Goal: Information Seeking & Learning: Learn about a topic

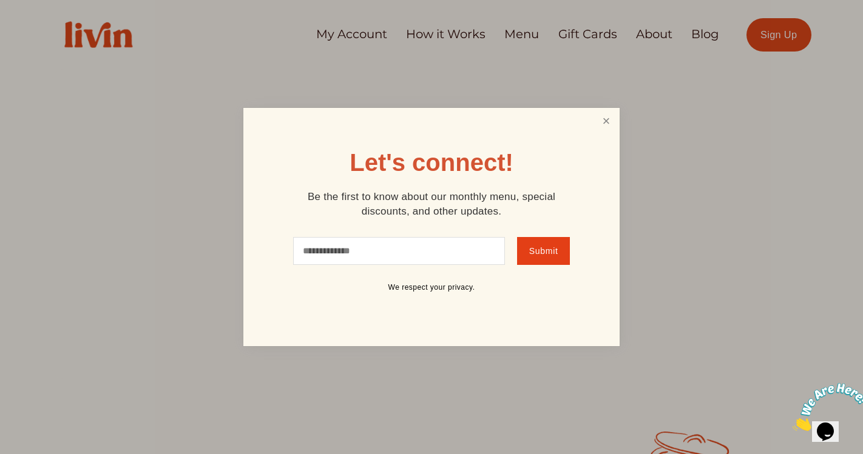
click at [602, 126] on link "Close" at bounding box center [605, 121] width 23 height 22
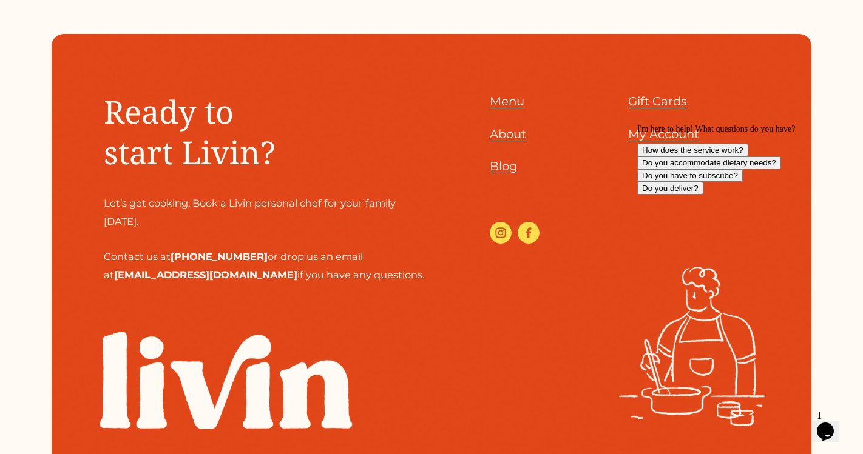
scroll to position [5230, 0]
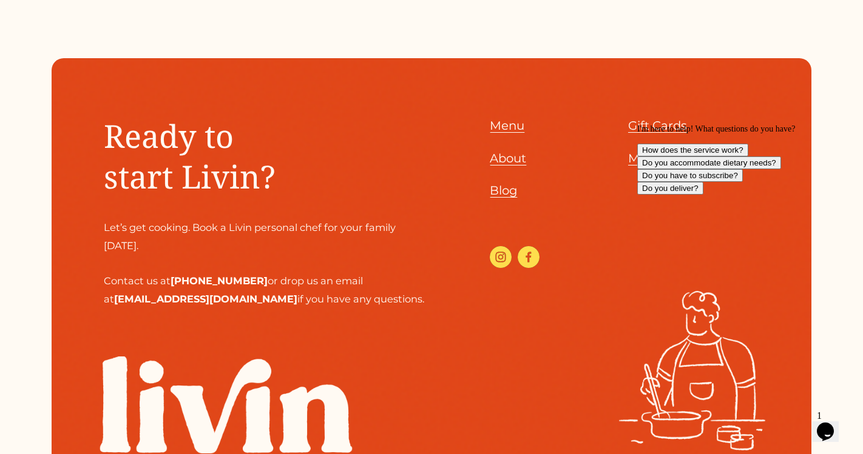
click at [515, 161] on span "About" at bounding box center [507, 158] width 36 height 15
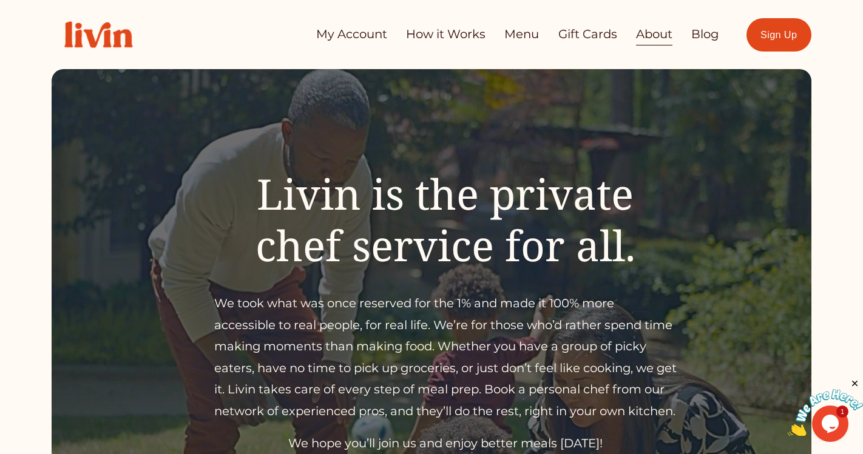
click at [456, 35] on link "How it Works" at bounding box center [445, 35] width 79 height 24
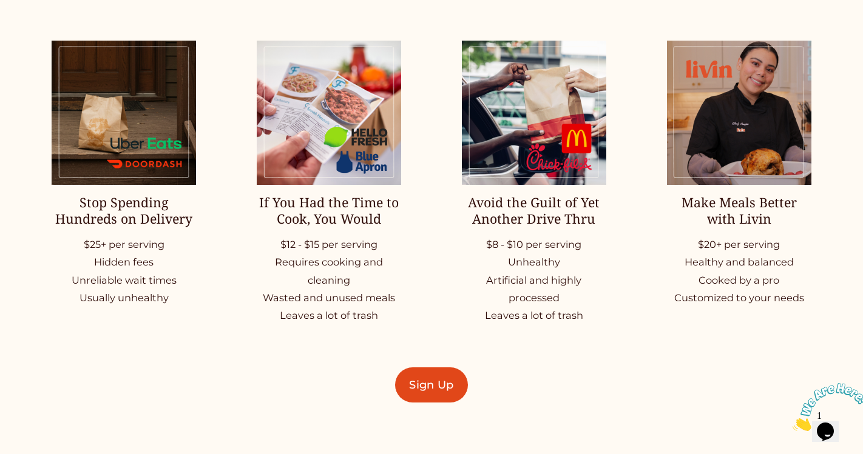
scroll to position [1619, 0]
